Goal: Task Accomplishment & Management: Manage account settings

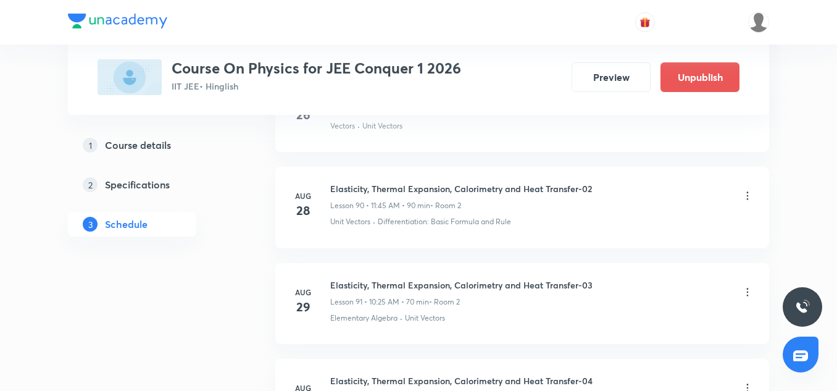
scroll to position [9558, 0]
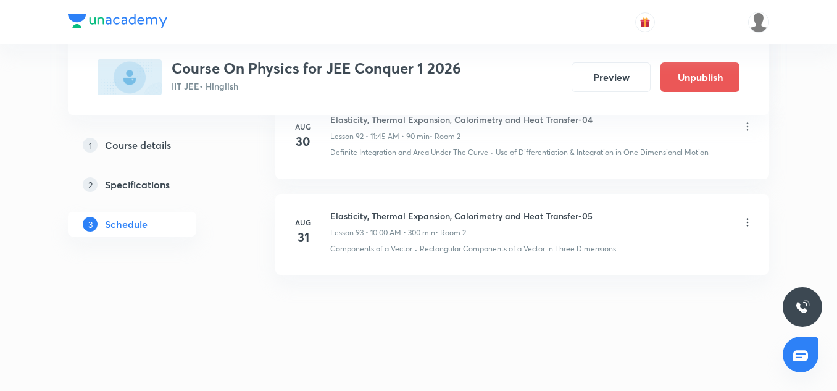
click at [415, 213] on h6 "Elasticity, Thermal Expansion, Calorimetry and Heat Transfer-05" at bounding box center [461, 215] width 262 height 13
copy h6 "Elasticity, Thermal Expansion, Calorimetry and Heat Transfer-05"
click at [748, 223] on icon at bounding box center [747, 222] width 12 height 12
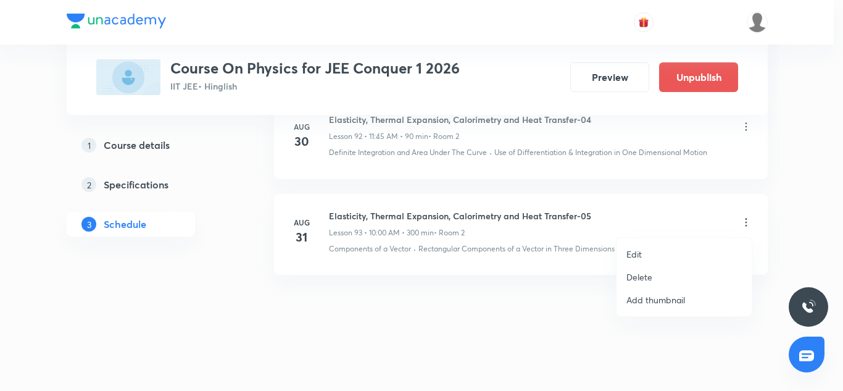
click at [628, 275] on p "Delete" at bounding box center [639, 276] width 26 height 13
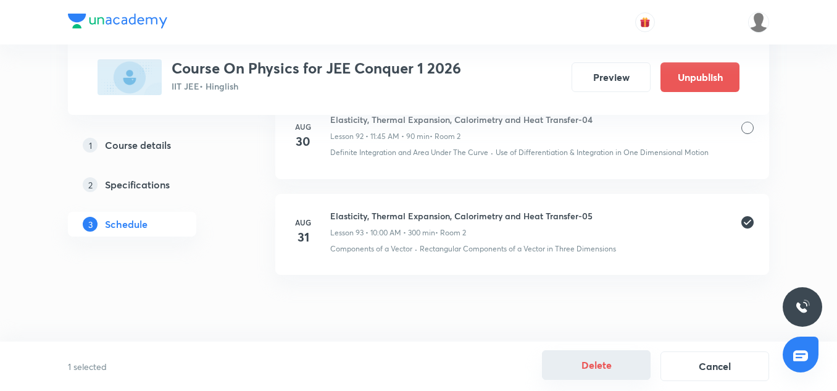
click at [586, 368] on button "Delete" at bounding box center [596, 365] width 109 height 30
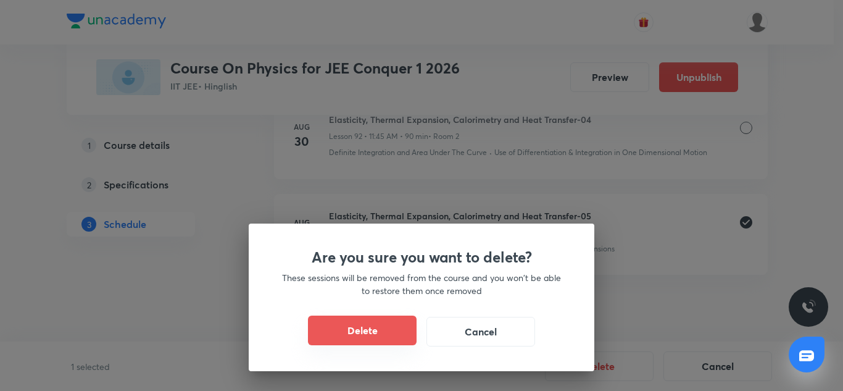
click at [378, 330] on button "Delete" at bounding box center [362, 330] width 109 height 30
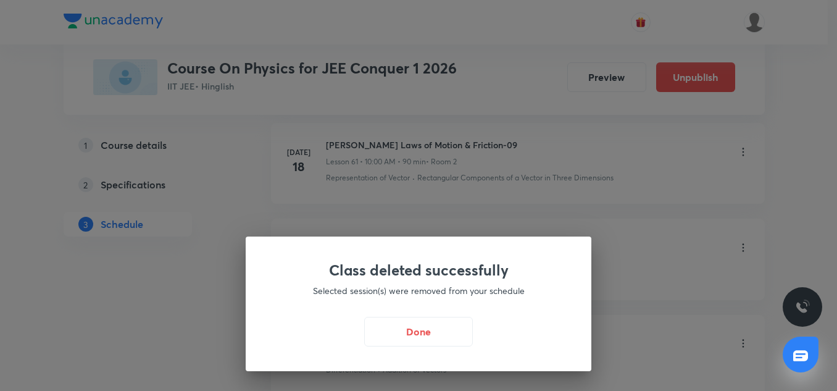
scroll to position [6802, 0]
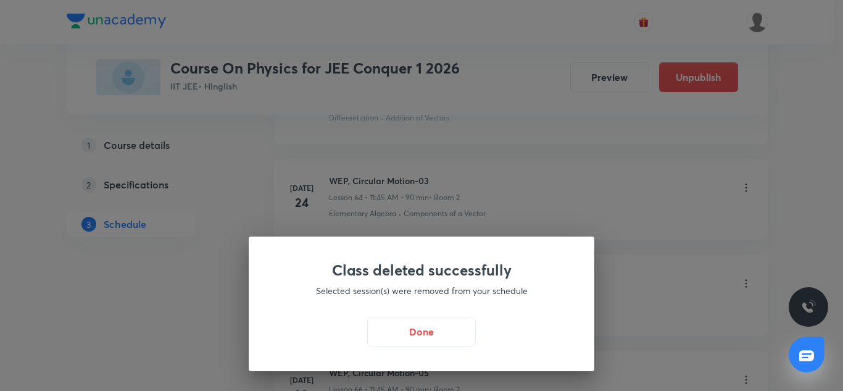
drag, startPoint x: 413, startPoint y: 331, endPoint x: 442, endPoint y: 167, distance: 167.4
click at [442, 167] on div "Class deleted successfully Selected session(s) were removed from your schedule …" at bounding box center [421, 195] width 843 height 391
click at [433, 320] on button "Done" at bounding box center [421, 330] width 109 height 30
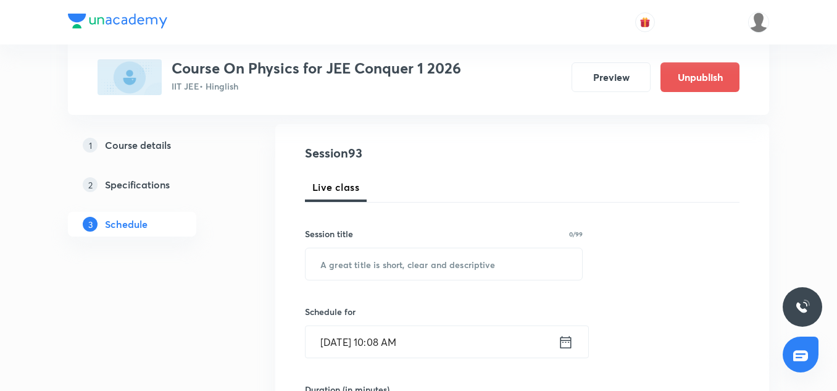
scroll to position [131, 0]
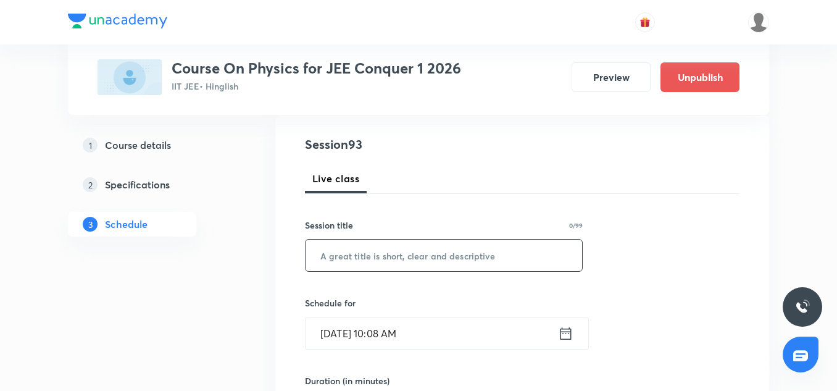
click at [401, 250] on input "text" at bounding box center [443, 254] width 276 height 31
paste input "Elasticity, Thermal Expansion, Calorimetry and Heat Transfer-05"
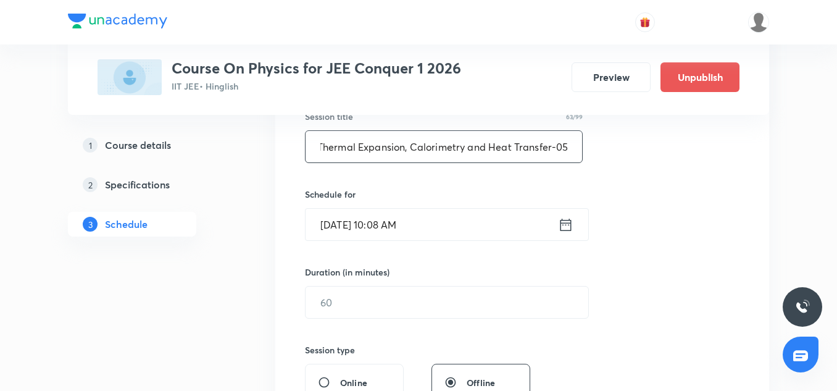
scroll to position [243, 0]
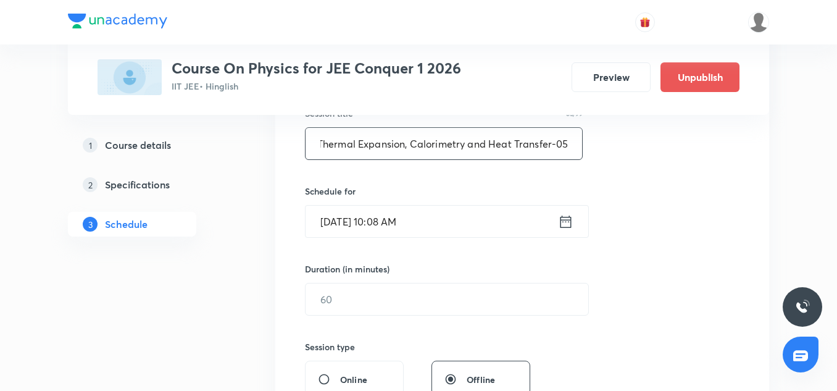
type input "Elasticity, Thermal Expansion, Calorimetry and Heat Transfer-05"
click at [393, 220] on input "[DATE] 10:08 AM" at bounding box center [431, 220] width 252 height 31
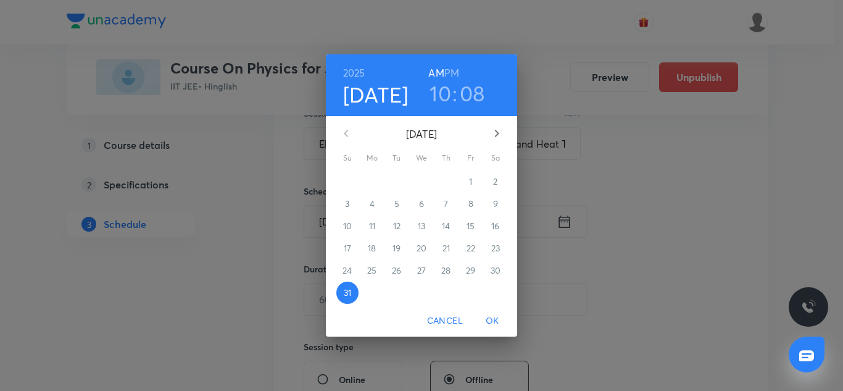
click at [438, 89] on h3 "10" at bounding box center [440, 93] width 22 height 26
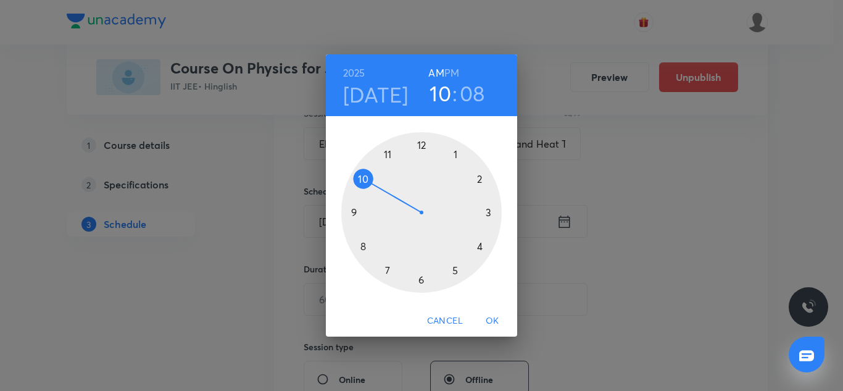
click at [473, 97] on h3 "08" at bounding box center [472, 93] width 25 height 26
click at [421, 280] on div at bounding box center [421, 212] width 160 height 160
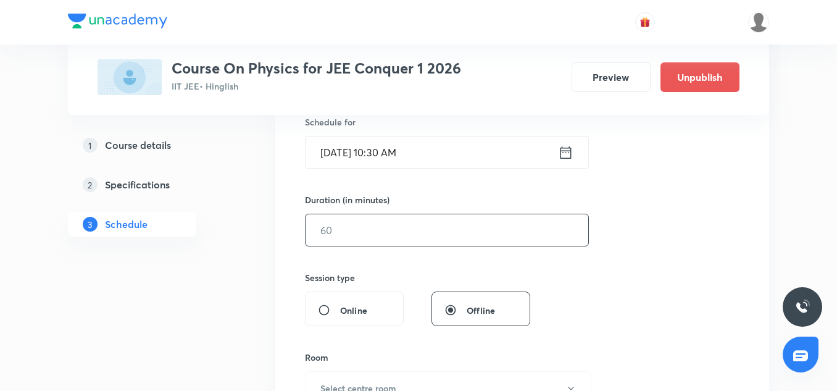
scroll to position [313, 0]
click at [367, 234] on input "text" at bounding box center [446, 228] width 283 height 31
click at [322, 232] on input "180" at bounding box center [446, 228] width 283 height 31
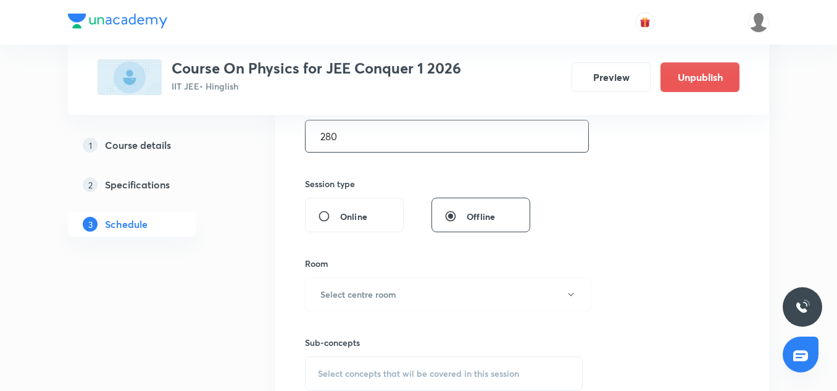
scroll to position [425, 0]
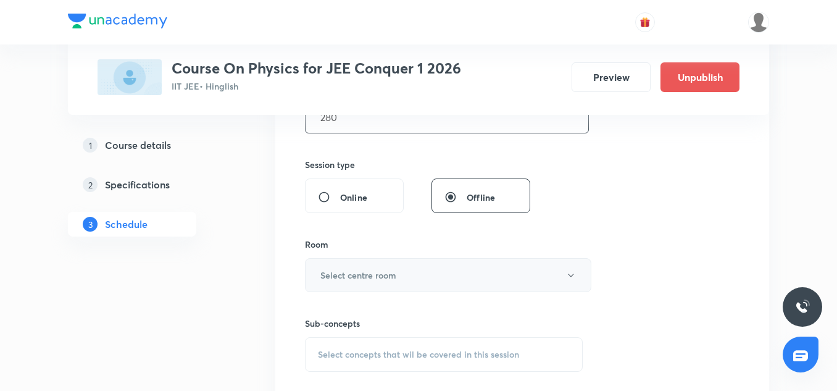
type input "280"
click at [363, 269] on h6 "Select centre room" at bounding box center [358, 274] width 76 height 13
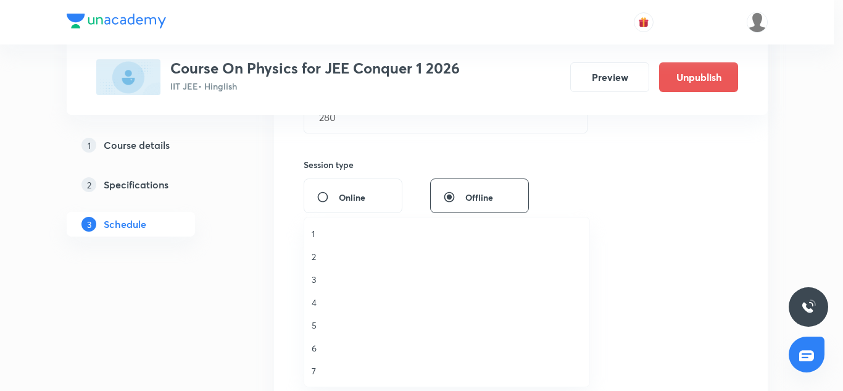
click at [340, 259] on span "2" at bounding box center [447, 256] width 270 height 13
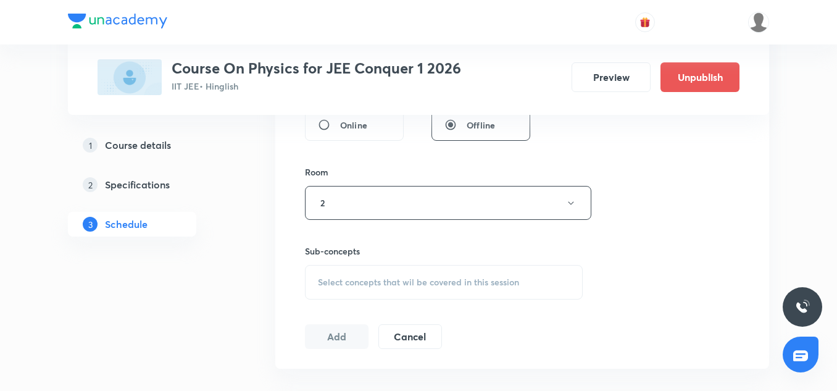
scroll to position [498, 0]
click at [370, 268] on div "Select concepts that wil be covered in this session" at bounding box center [444, 281] width 278 height 35
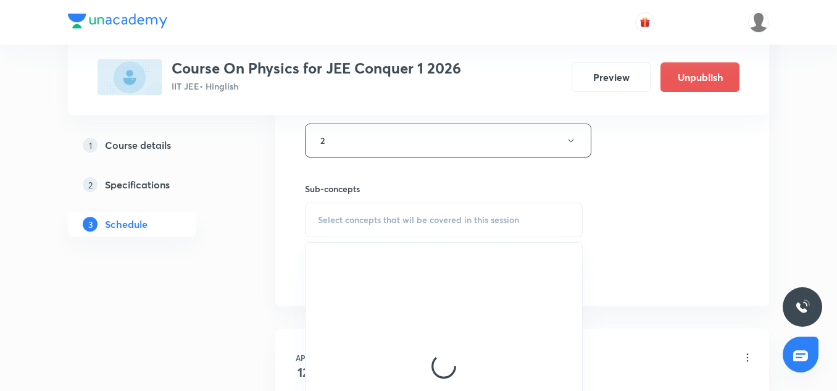
scroll to position [560, 0]
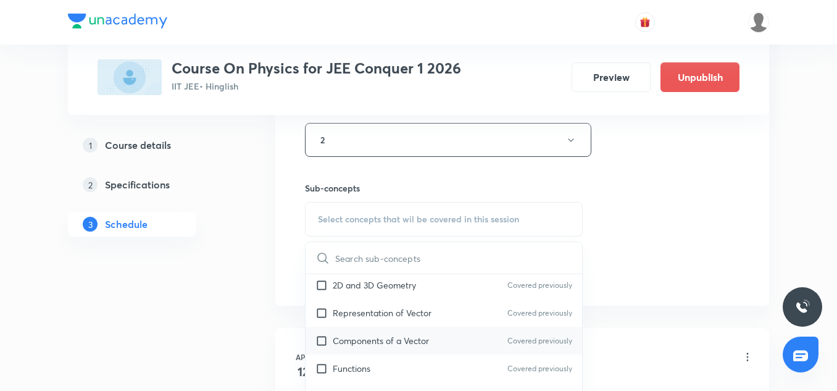
click at [367, 344] on p "Components of a Vector" at bounding box center [381, 340] width 96 height 13
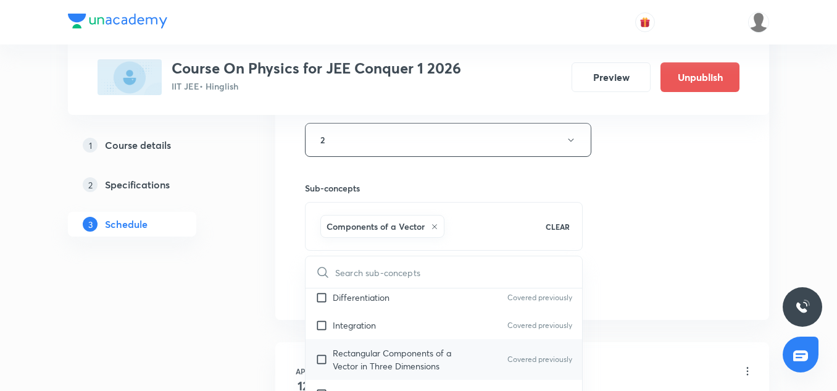
scroll to position [367, 0]
click at [362, 354] on p "Rectangular Components of a Vector in Three Dimensions" at bounding box center [395, 359] width 125 height 26
checkbox input "true"
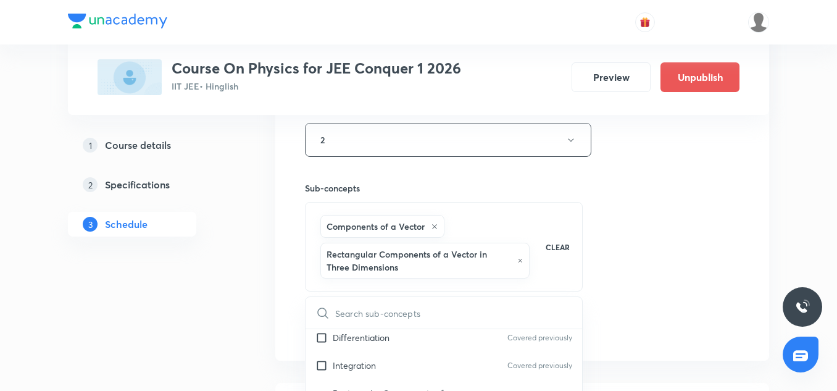
click at [689, 248] on div "Session 93 Live class Session title 63/99 Elasticity, Thermal Expansion, Calori…" at bounding box center [522, 23] width 434 height 634
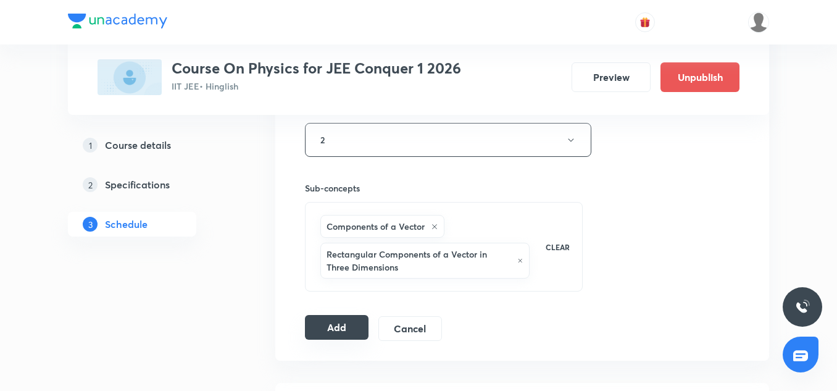
click at [343, 329] on button "Add" at bounding box center [337, 327] width 64 height 25
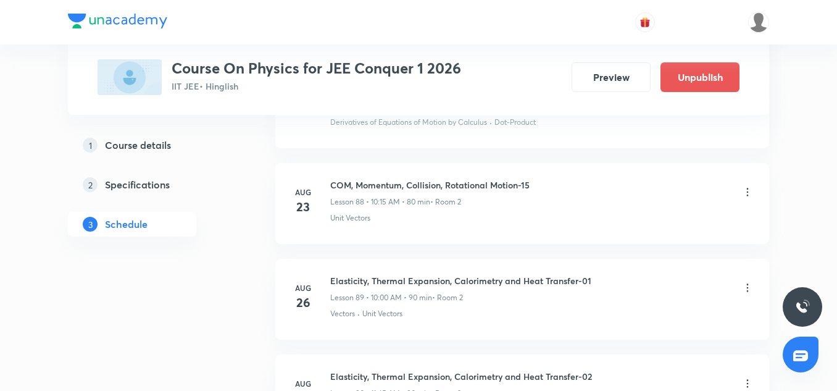
scroll to position [8991, 0]
